Goal: Task Accomplishment & Management: Manage account settings

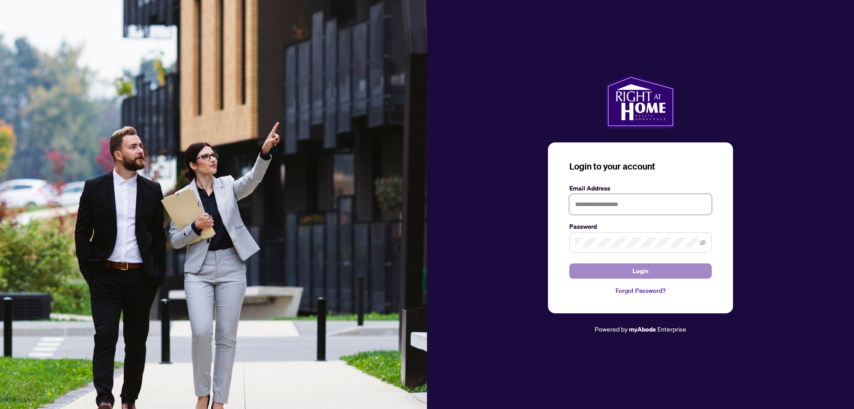
type input "**********"
click at [651, 269] on button "Login" at bounding box center [640, 270] width 142 height 15
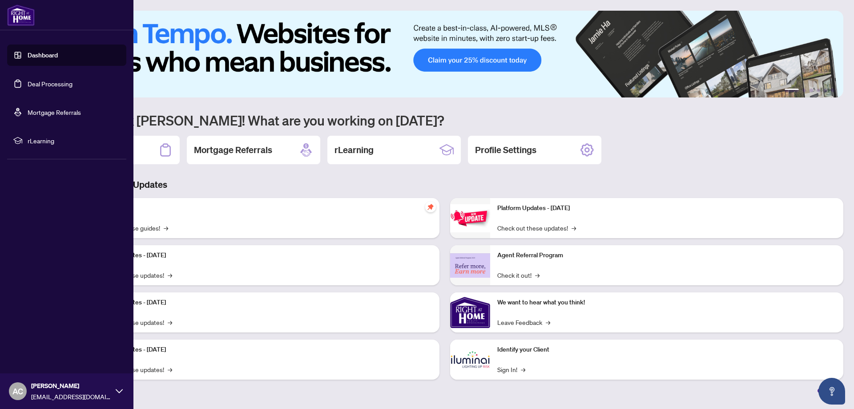
click at [28, 80] on link "Deal Processing" at bounding box center [50, 84] width 45 height 8
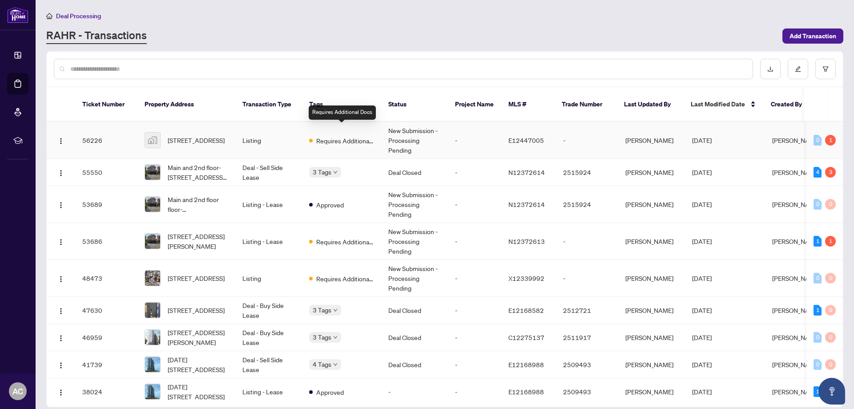
click at [335, 136] on span "Requires Additional Docs" at bounding box center [345, 141] width 58 height 10
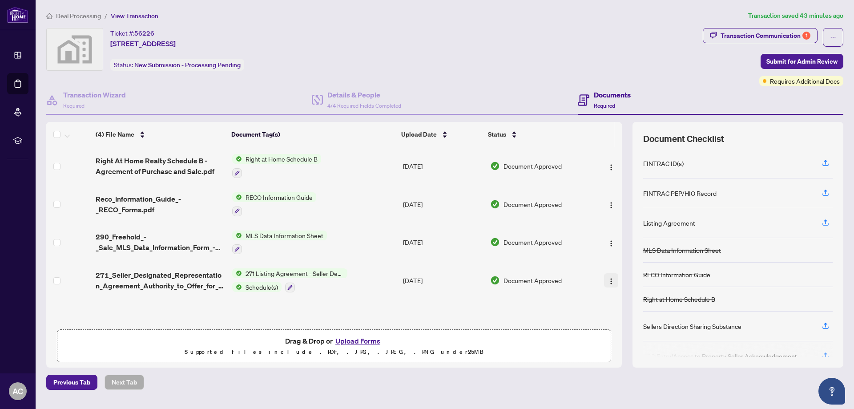
click at [608, 277] on img "button" at bounding box center [610, 280] width 7 height 7
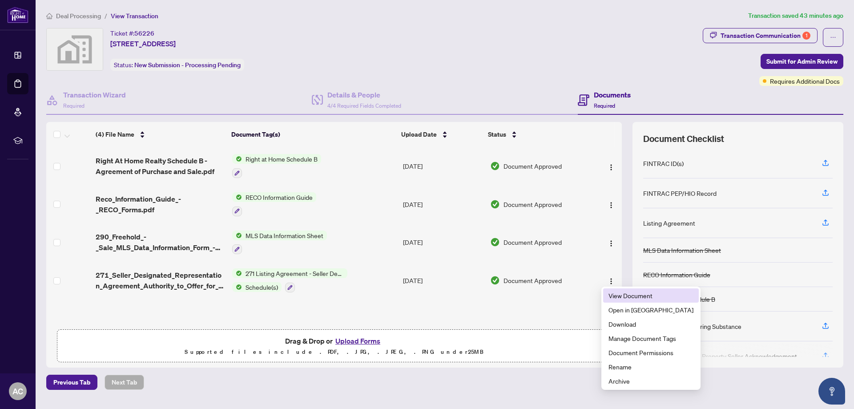
click at [622, 296] on span "View Document" at bounding box center [650, 295] width 85 height 10
